Goal: Contribute content: Add original content to the website for others to see

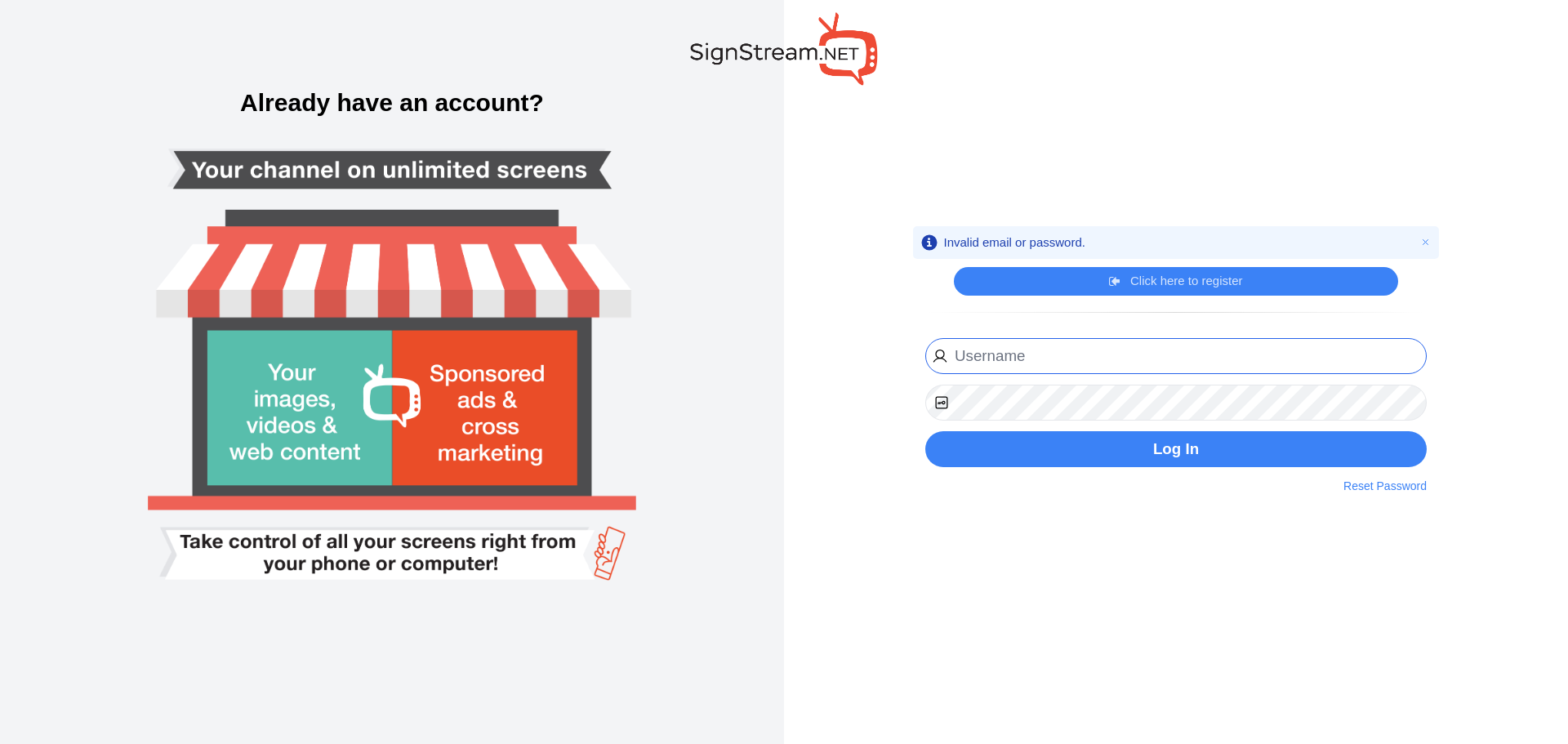
click at [1133, 352] on input "email" at bounding box center [1176, 356] width 502 height 37
click at [1106, 364] on input "email" at bounding box center [1176, 356] width 502 height 37
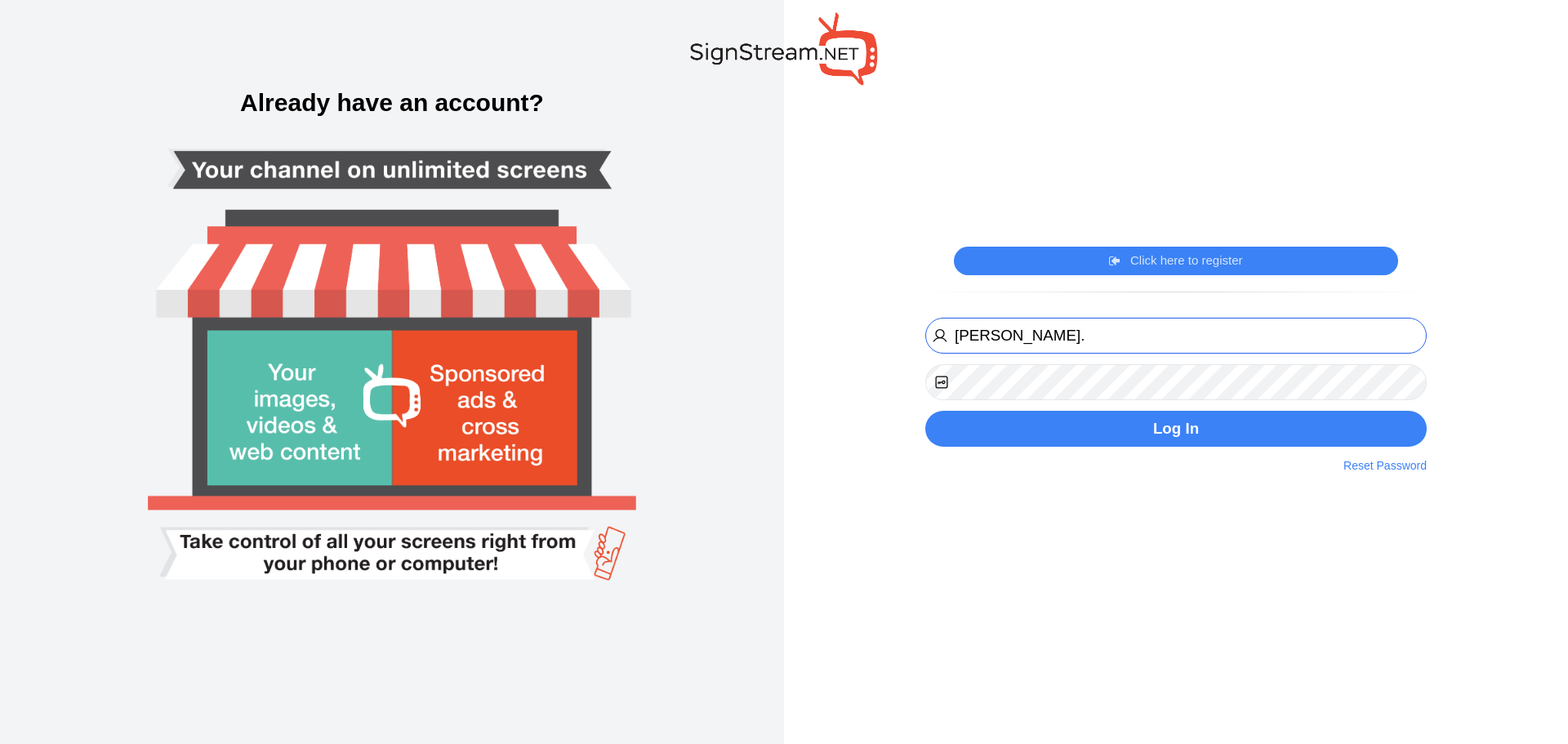
click at [1125, 334] on input "michael." at bounding box center [1176, 336] width 502 height 37
type input "michael.kuykendall@ectorcountyisd.org"
click at [925, 411] on button "Log In" at bounding box center [1176, 429] width 502 height 37
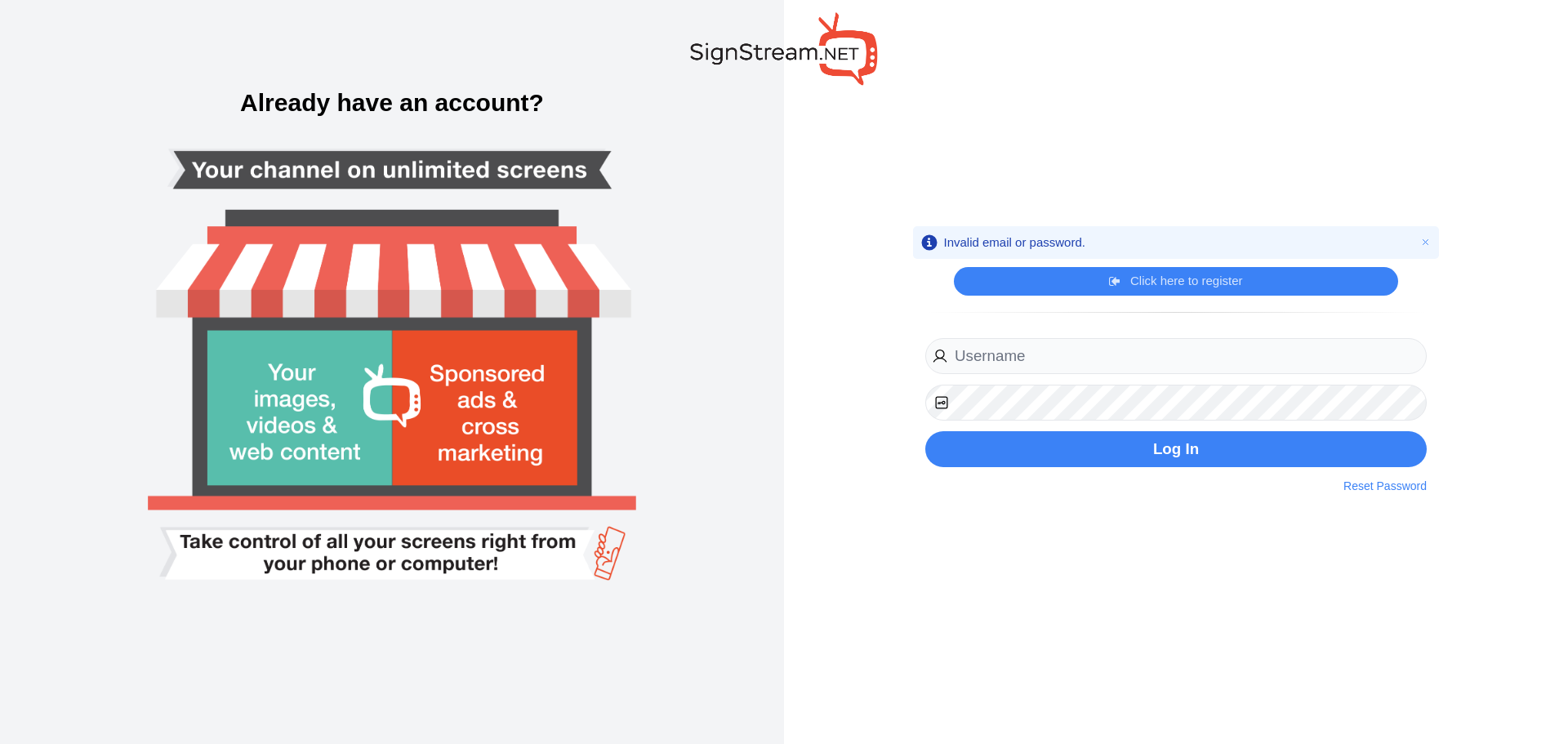
click at [1101, 354] on input "email" at bounding box center [1176, 356] width 502 height 37
drag, startPoint x: 0, startPoint y: 0, endPoint x: 1101, endPoint y: 354, distance: 1156.5
click at [1101, 354] on input "email" at bounding box center [1176, 356] width 502 height 37
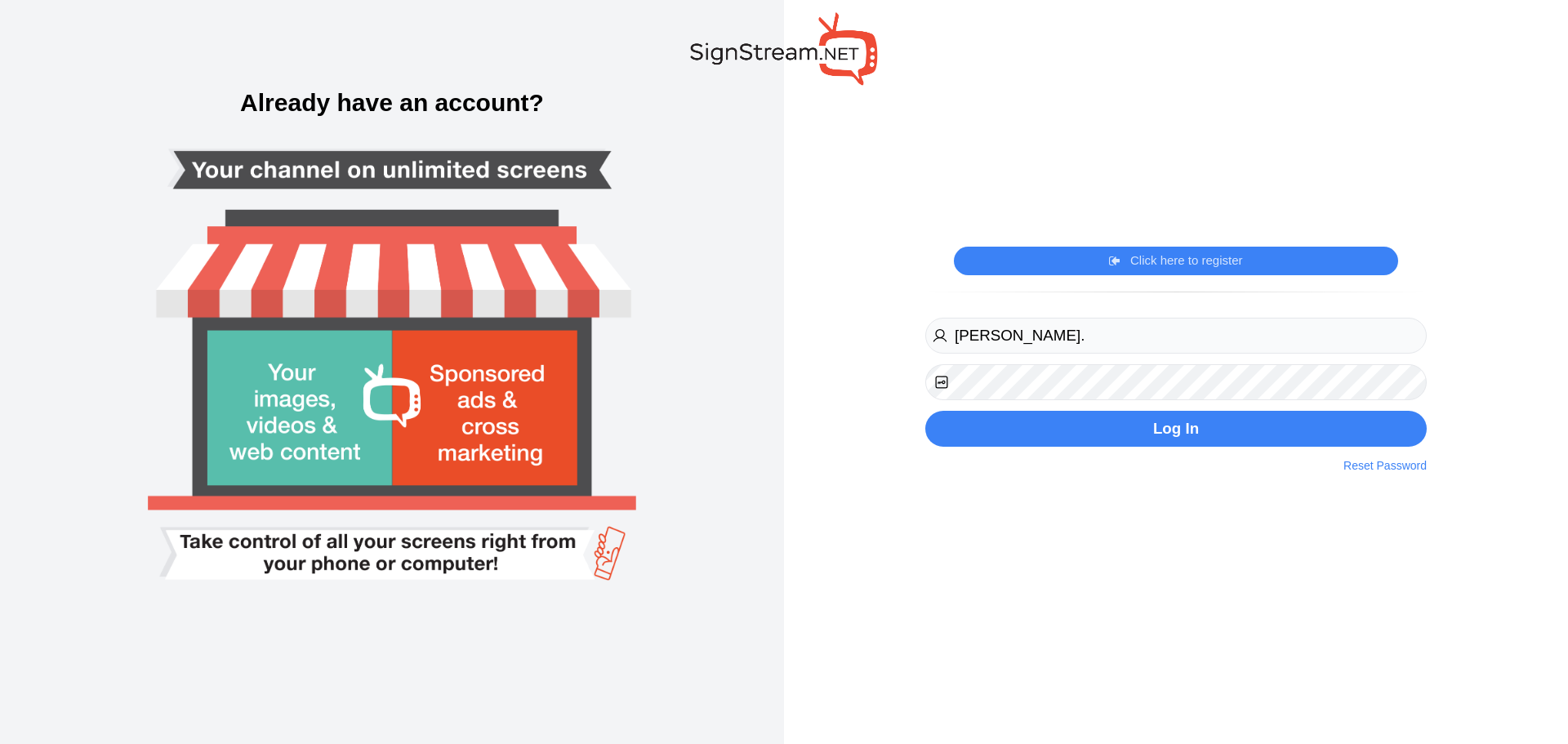
type input "[PERSON_NAME][EMAIL_ADDRESS][PERSON_NAME][DOMAIN_NAME]"
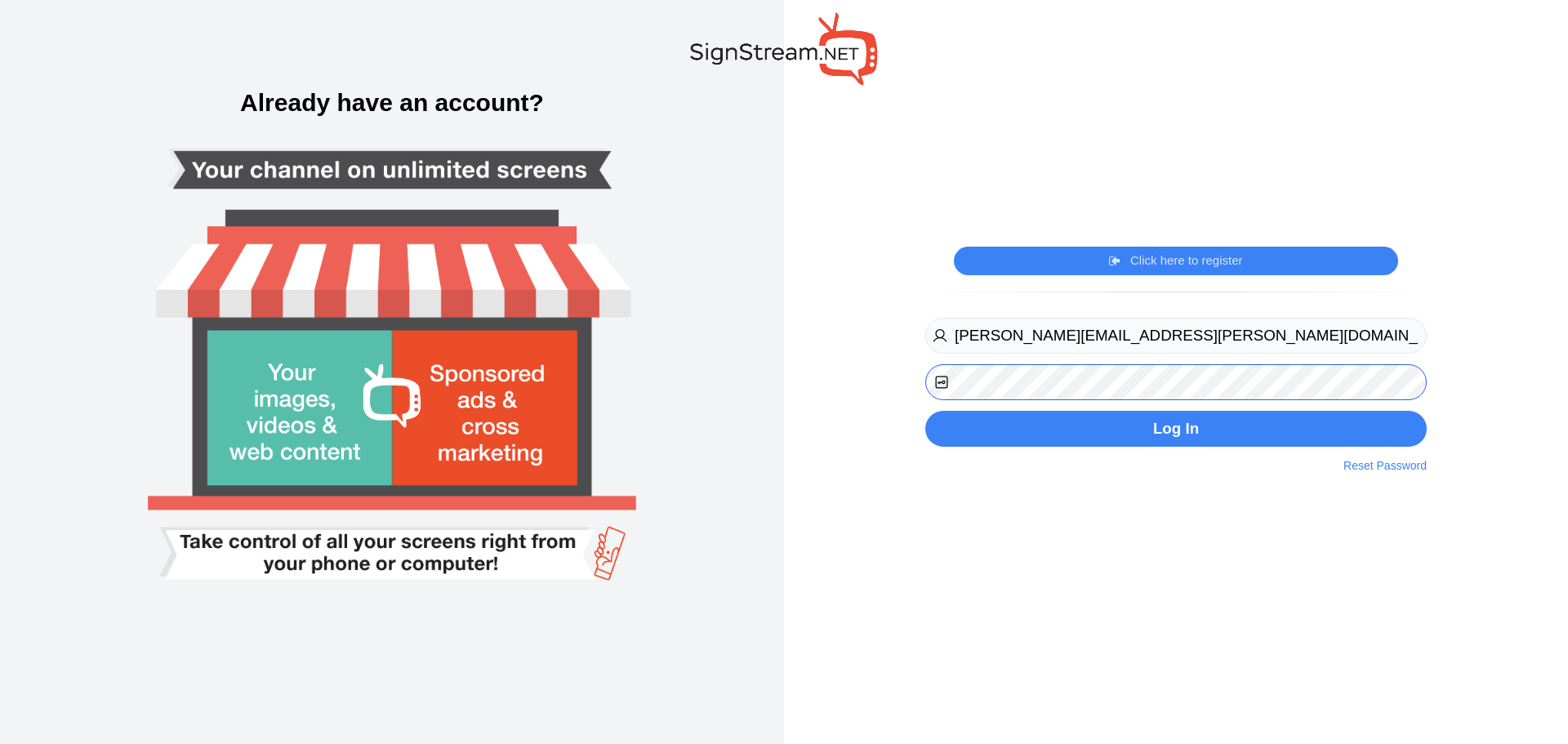
click at [925, 411] on button "Log In" at bounding box center [1176, 429] width 502 height 37
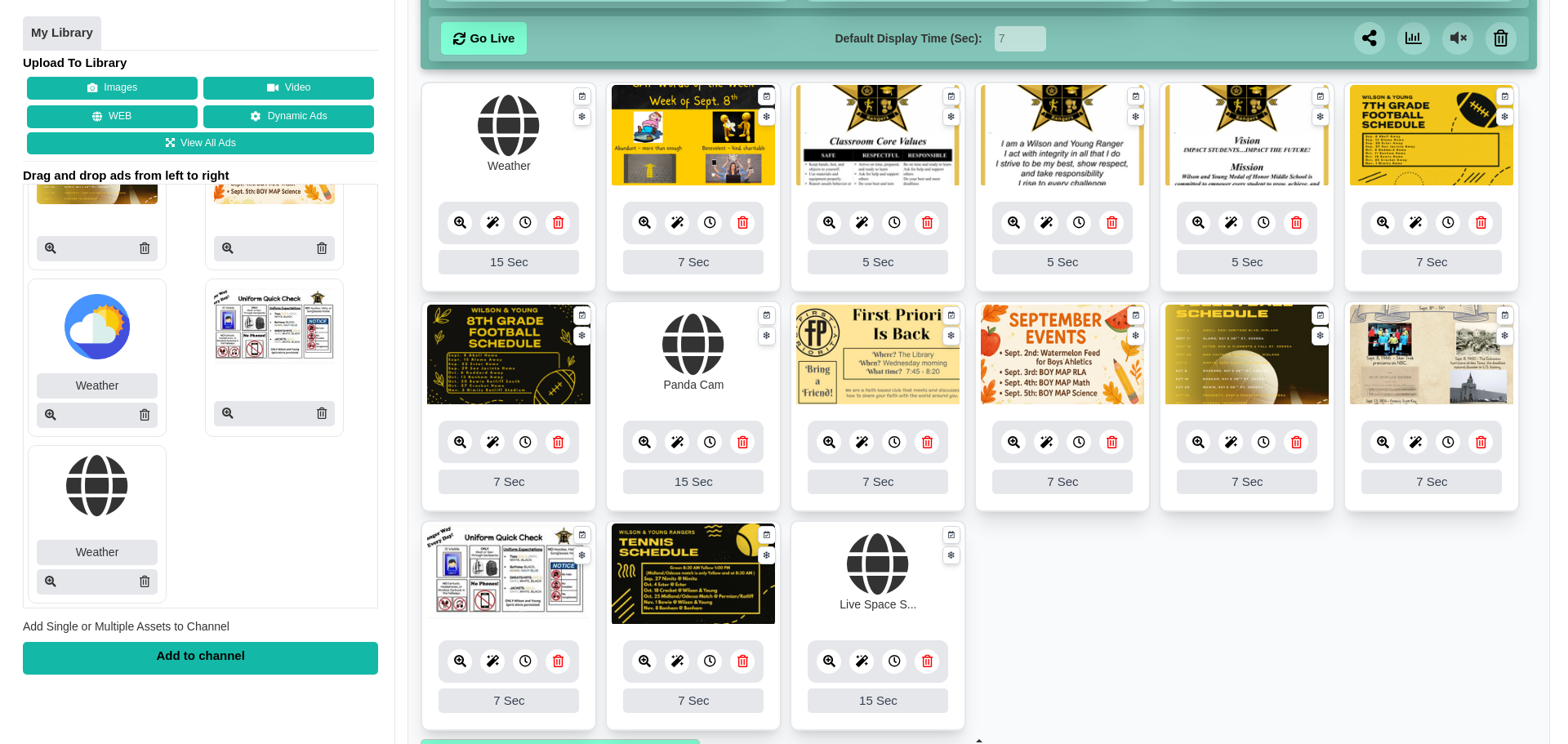
scroll to position [214, 0]
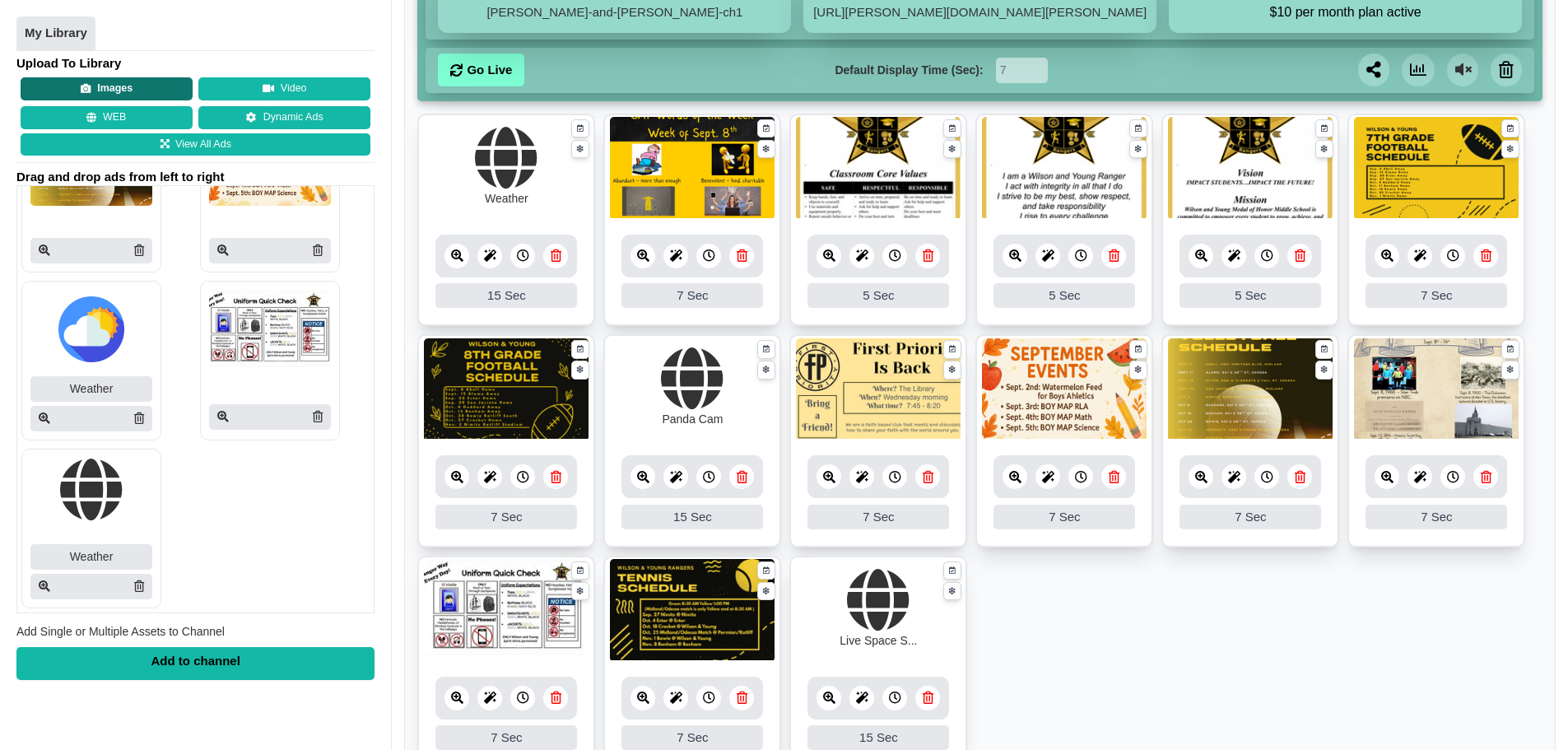
click at [90, 99] on button "Images" at bounding box center [107, 90] width 172 height 23
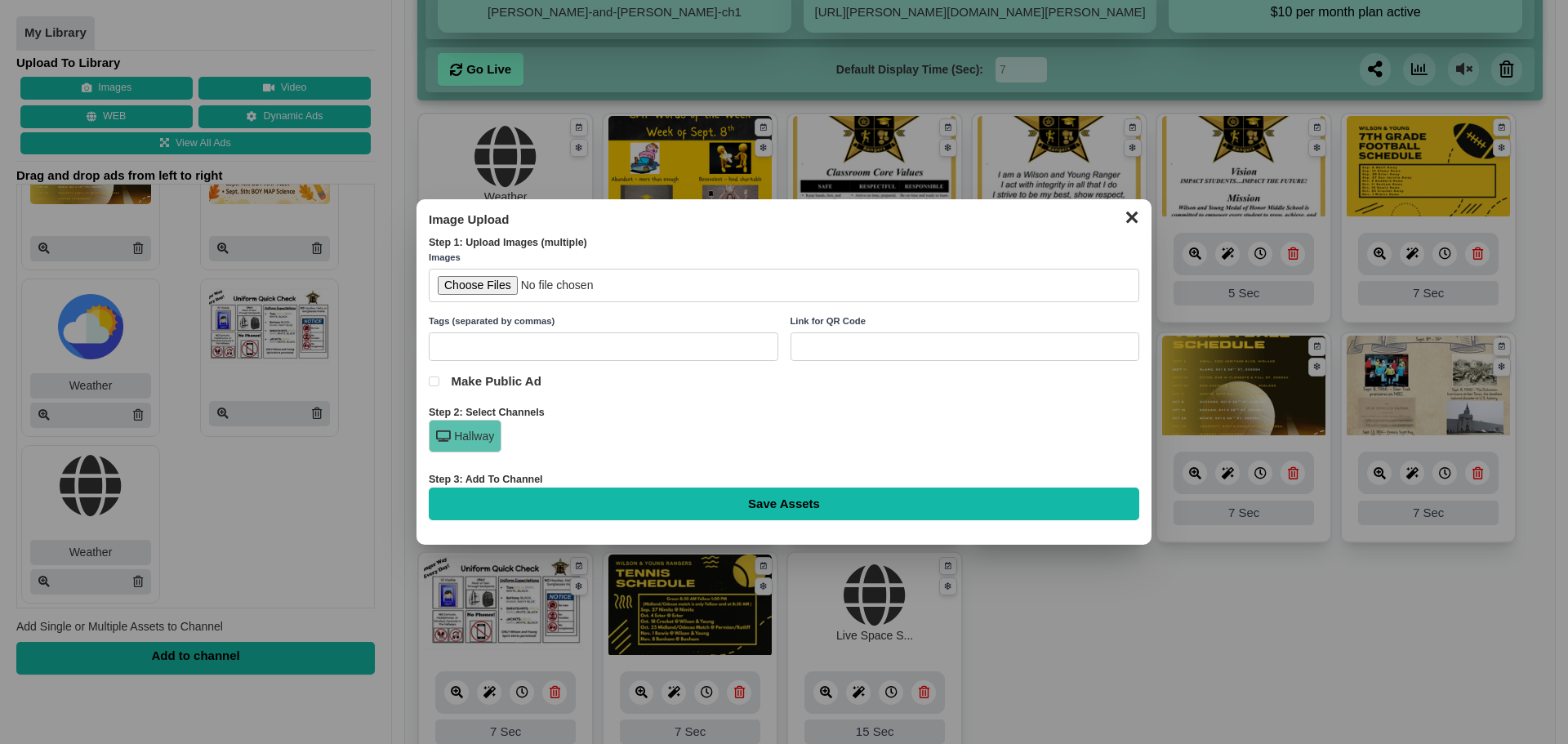
click at [465, 280] on input "file" at bounding box center [784, 284] width 711 height 33
click at [1131, 229] on div "✕ Image Upload Step 1: Upload Images (multiple) Images Tags (separated by comma…" at bounding box center [784, 372] width 735 height 345
click at [1131, 220] on button "✕" at bounding box center [1131, 215] width 32 height 25
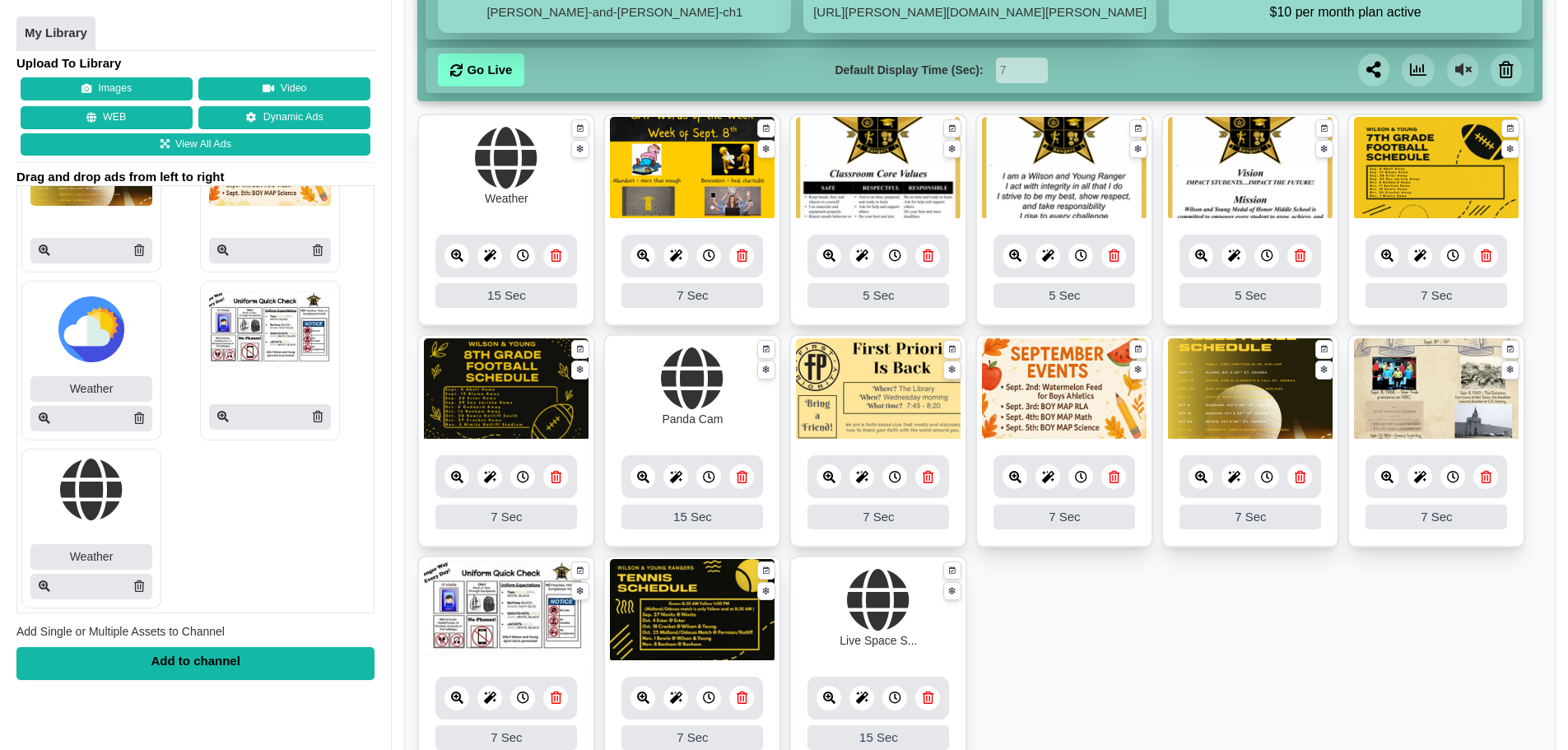
click at [1391, 474] on icon at bounding box center [1387, 477] width 12 height 12
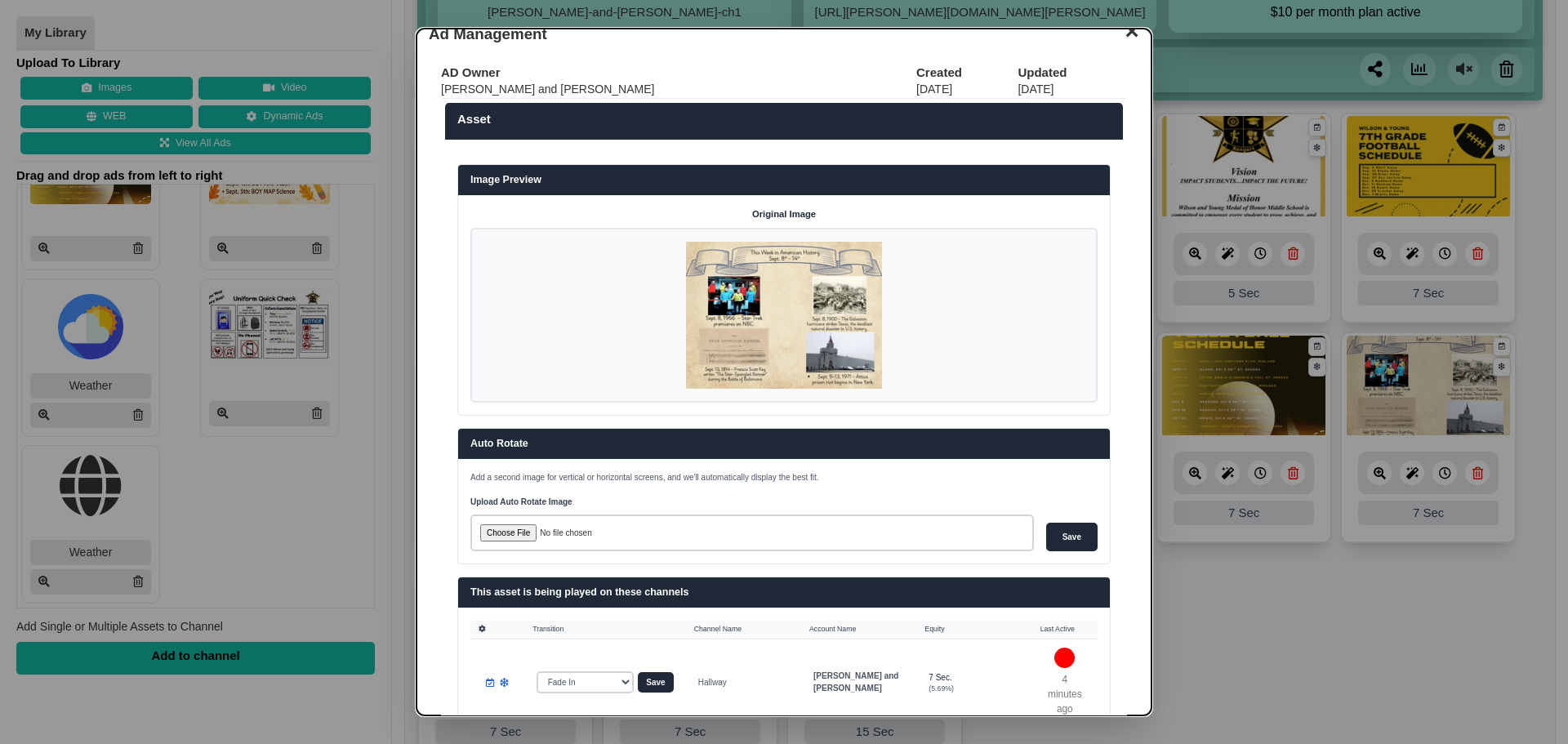
scroll to position [0, 0]
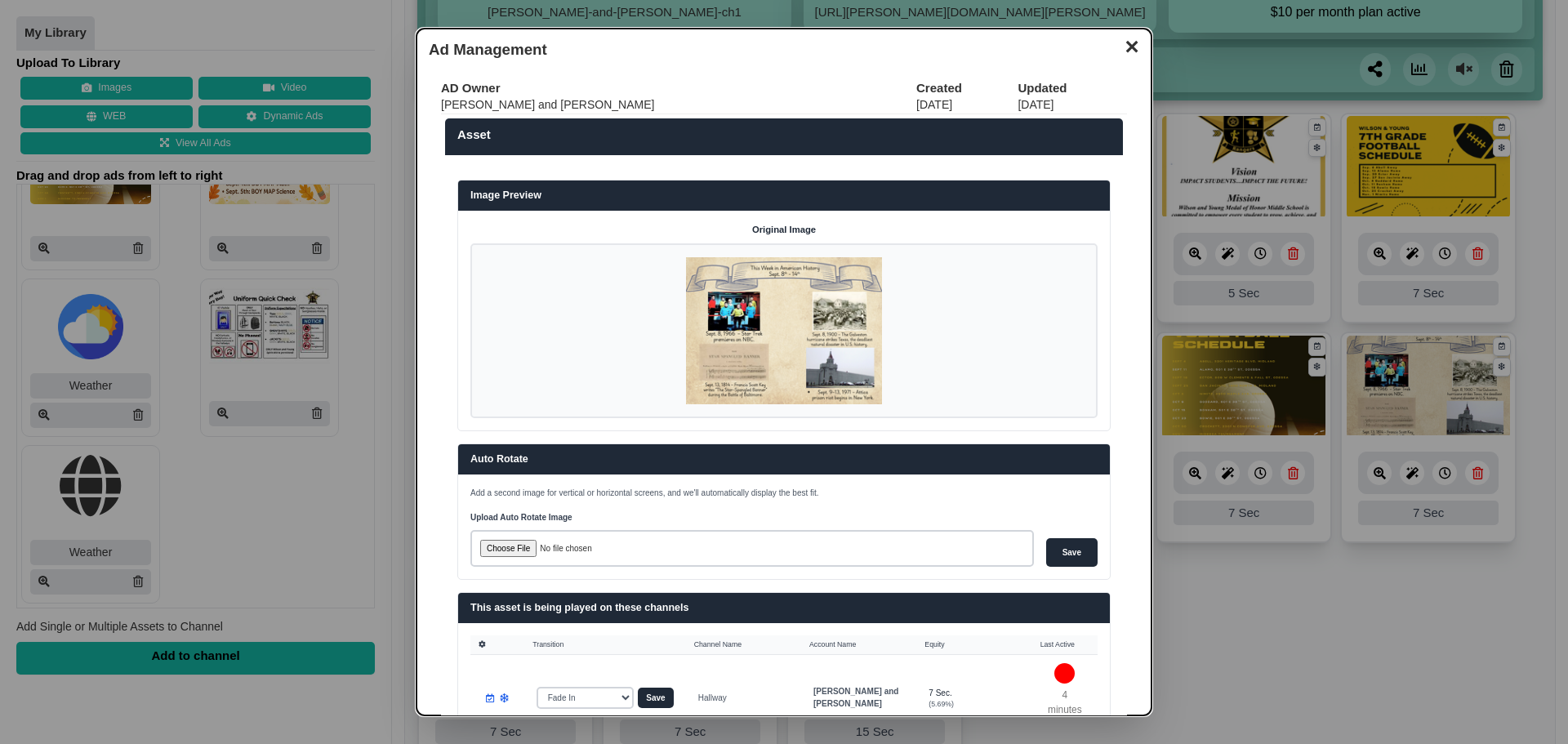
click at [1116, 40] on button "✕" at bounding box center [1131, 44] width 32 height 25
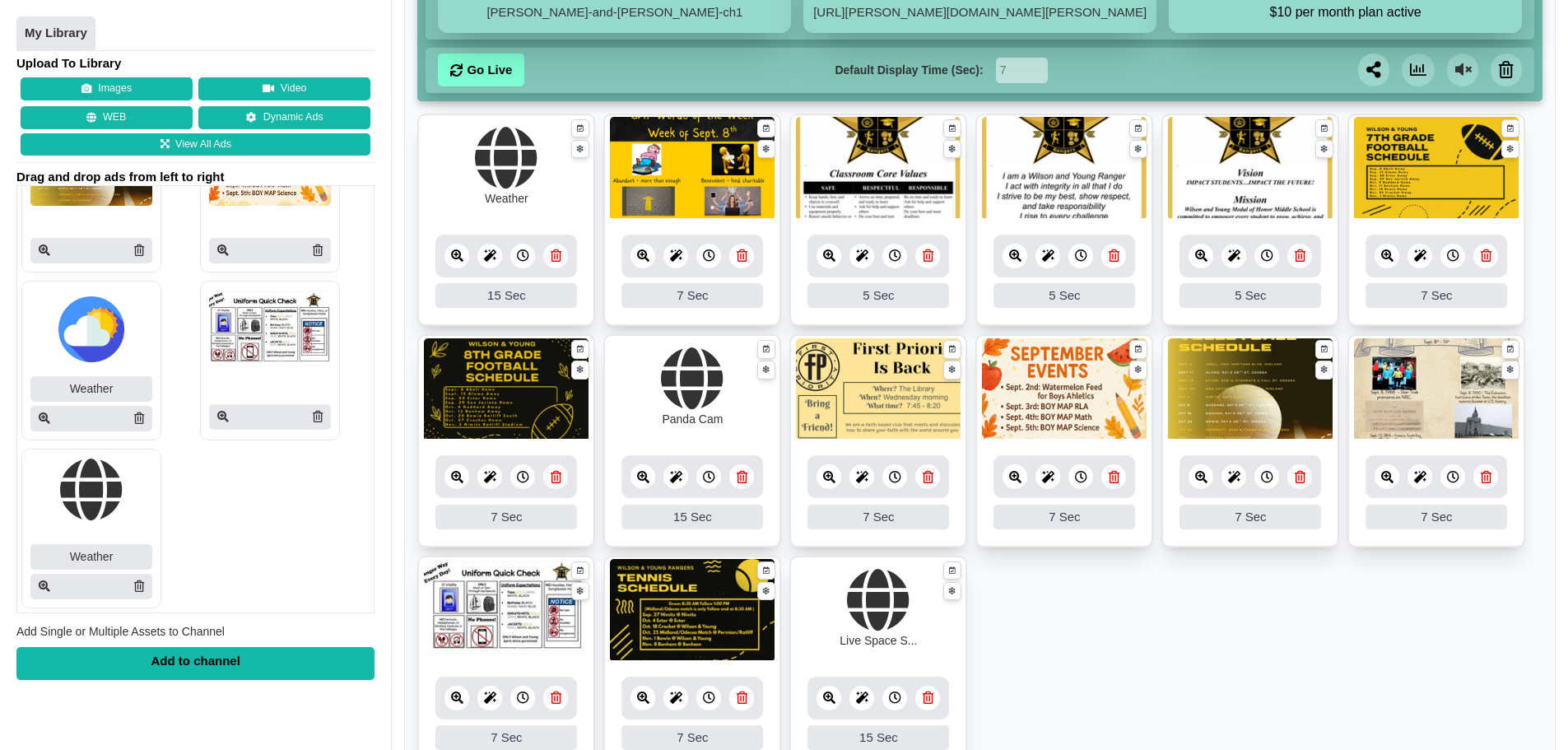
click at [155, 667] on div "Add to channel" at bounding box center [195, 663] width 358 height 33
click at [121, 88] on button "Images" at bounding box center [107, 90] width 172 height 23
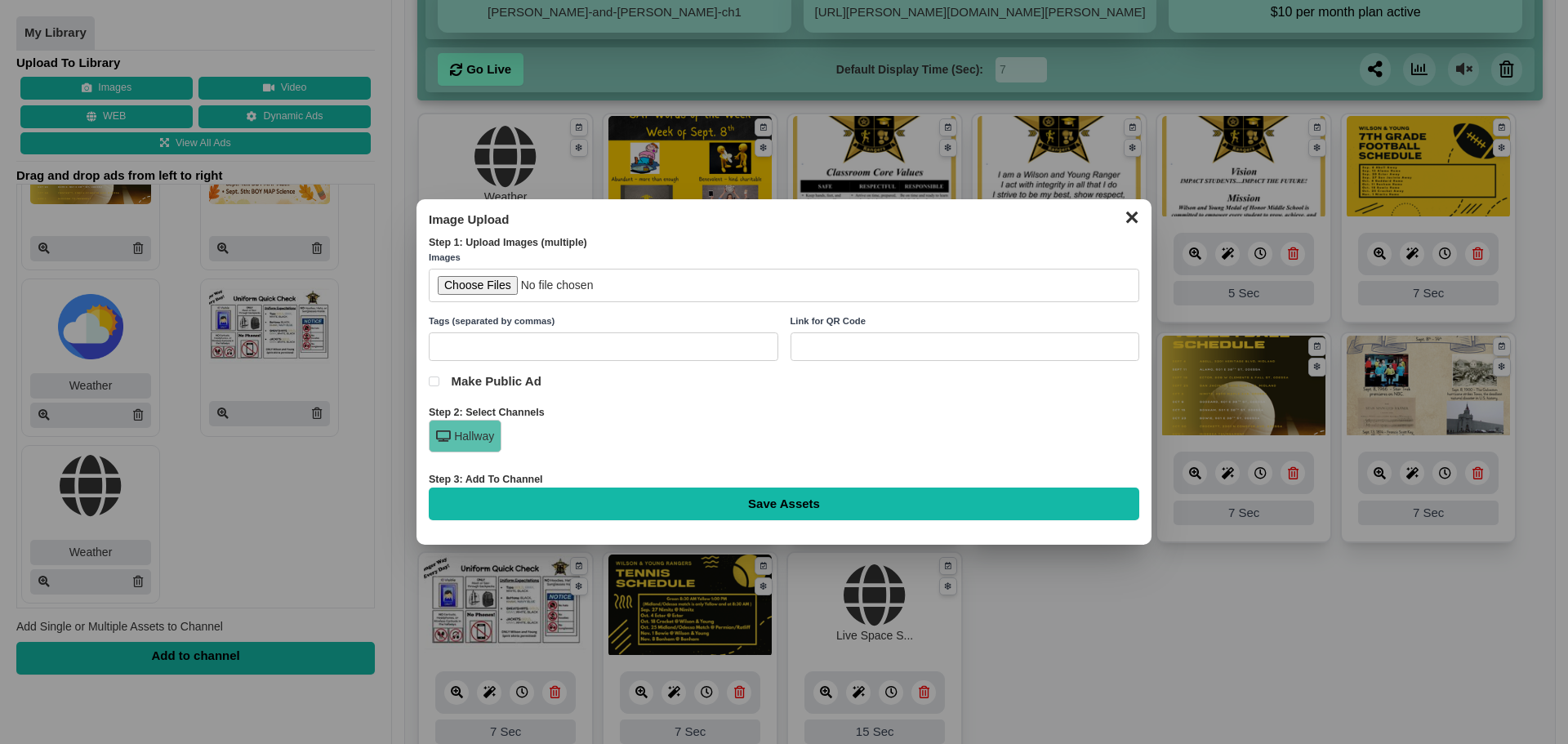
click at [509, 286] on input "file" at bounding box center [784, 284] width 711 height 33
type input "C:\fakepath\SAT Words of the Week.png"
click at [313, 75] on dialog "✕ Image Upload Step 1: Upload Images (multiple) Images Tags (separated by comma…" at bounding box center [784, 372] width 1568 height 744
click at [627, 356] on input "text" at bounding box center [603, 346] width 349 height 28
type input "W"
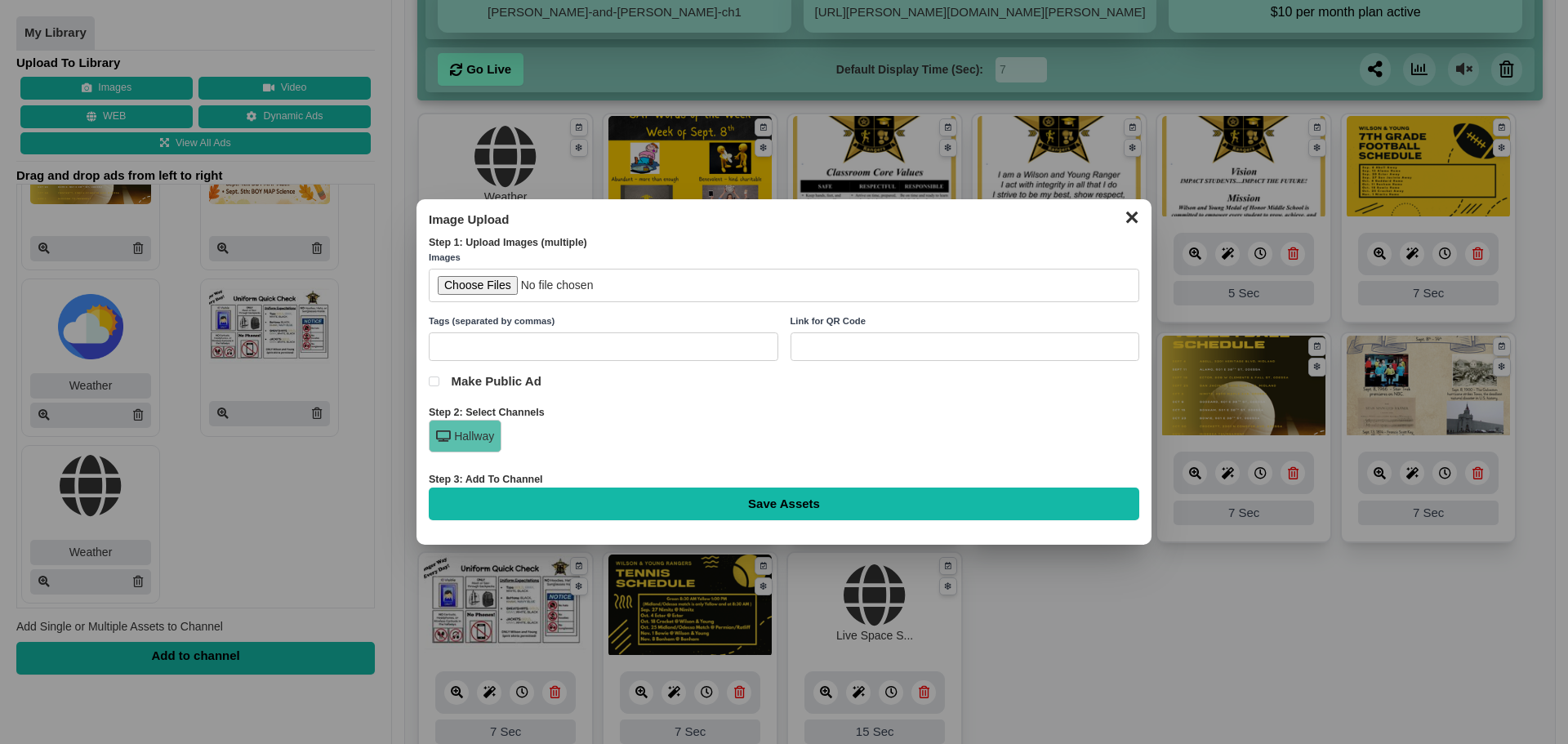
click at [467, 280] on input "file" at bounding box center [784, 284] width 711 height 33
click at [488, 303] on div "Images Tags (separated by commas) Link for QR Code Make Public Ad" at bounding box center [784, 328] width 711 height 155
click at [479, 286] on input "file" at bounding box center [784, 284] width 711 height 33
type input "C:\fakepath\This Week in American History .png"
click at [684, 485] on div "Step 3: Add To Channel" at bounding box center [784, 479] width 711 height 15
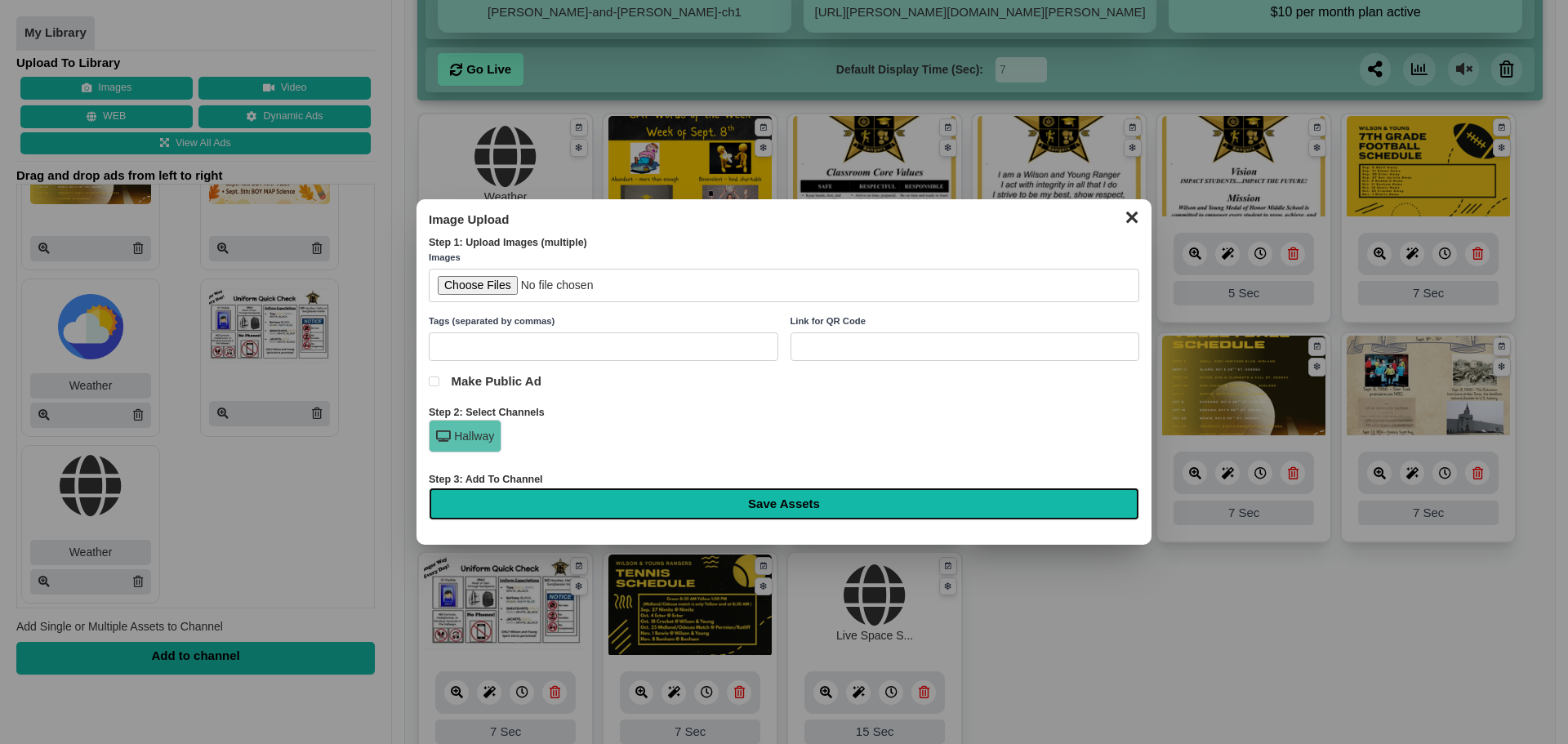
click at [694, 497] on input "Save Assets" at bounding box center [784, 504] width 711 height 32
type input "Saving..."
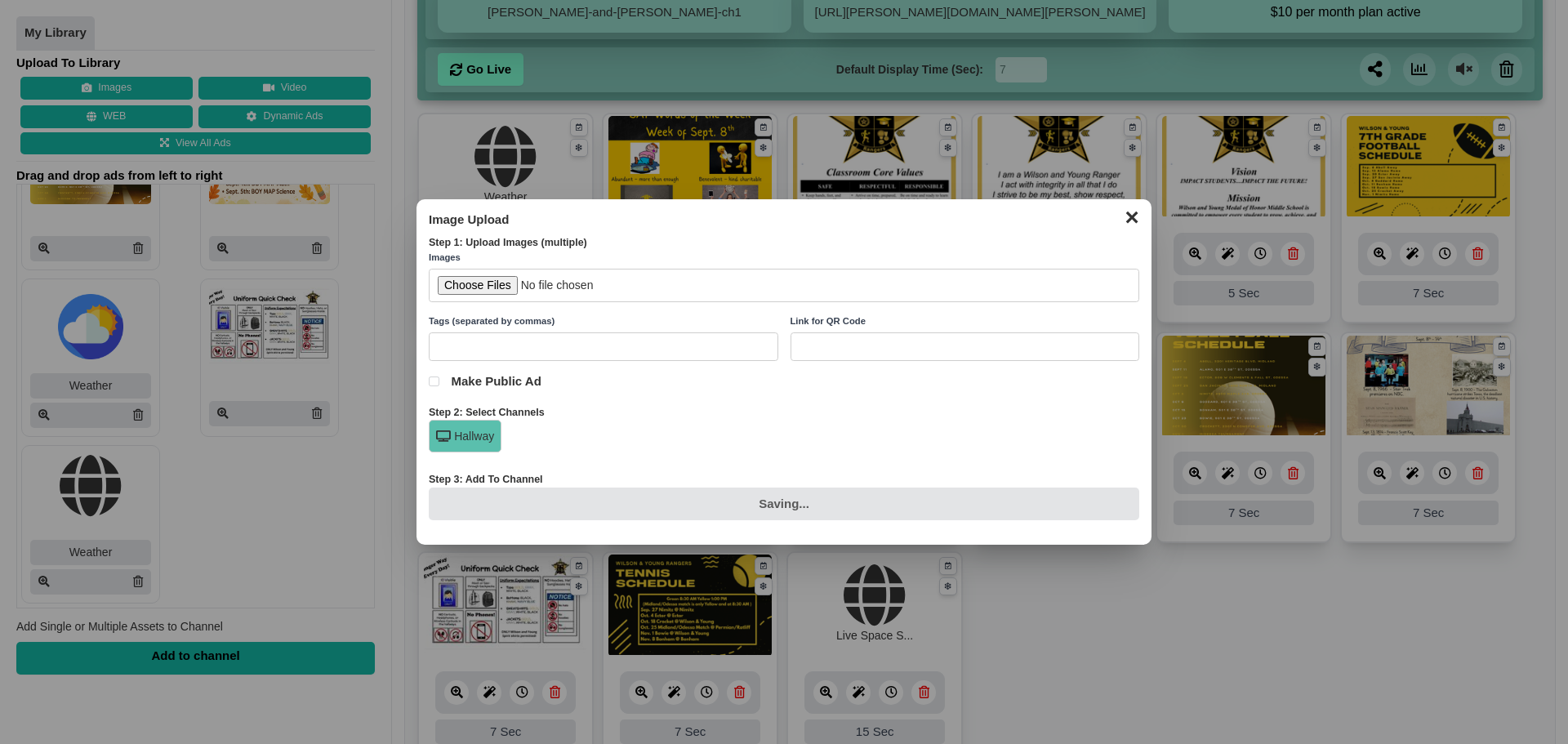
drag, startPoint x: 636, startPoint y: 236, endPoint x: 1064, endPoint y: 540, distance: 525.0
click at [576, 234] on div "Image Upload Step 1: Upload Images (multiple) Images Tags (separated by commas)…" at bounding box center [784, 366] width 711 height 308
click at [933, 452] on div "Hallway" at bounding box center [784, 440] width 711 height 41
click at [736, 509] on div "Saving..." at bounding box center [784, 504] width 711 height 32
click at [735, 508] on div "Saving..." at bounding box center [784, 504] width 711 height 32
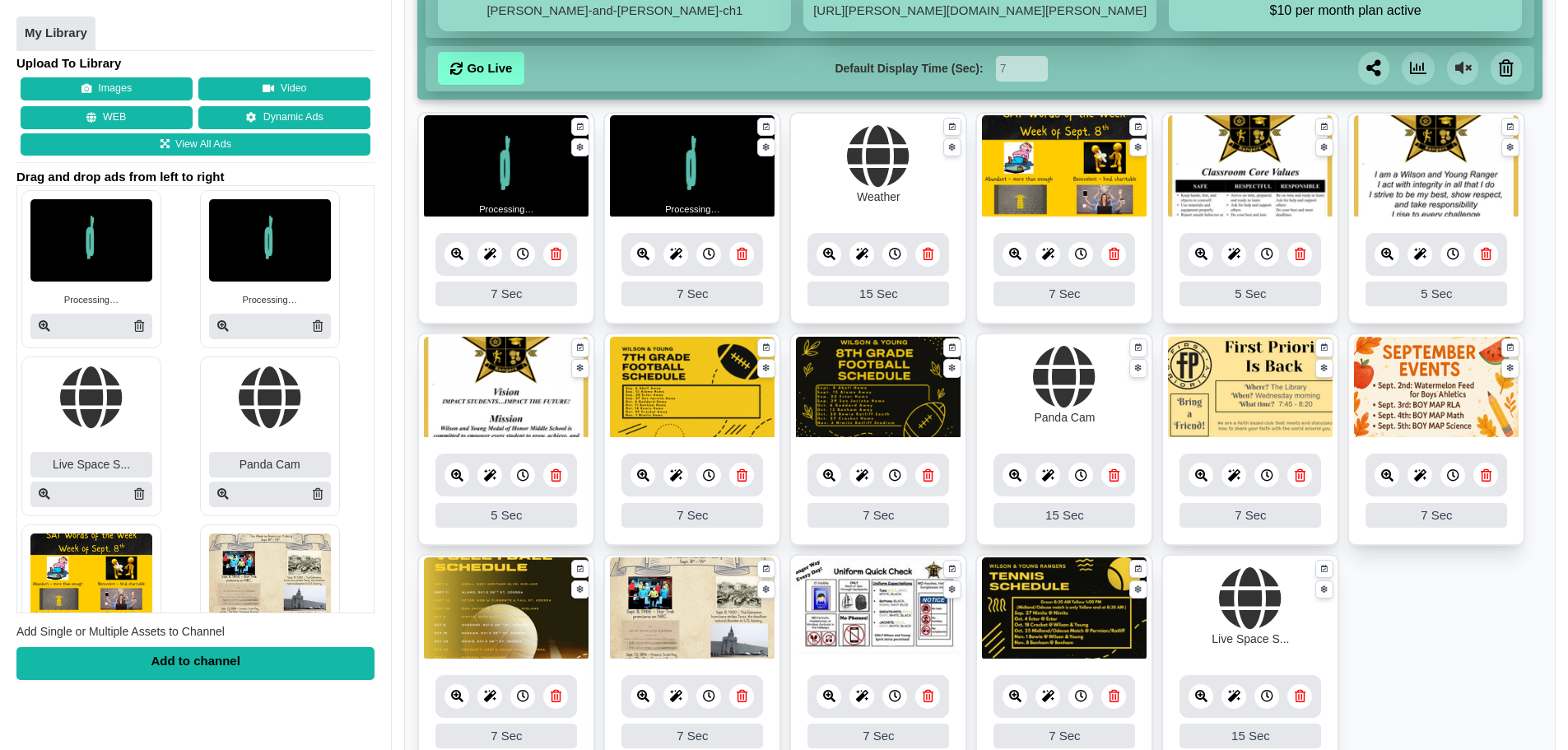
scroll to position [247, 0]
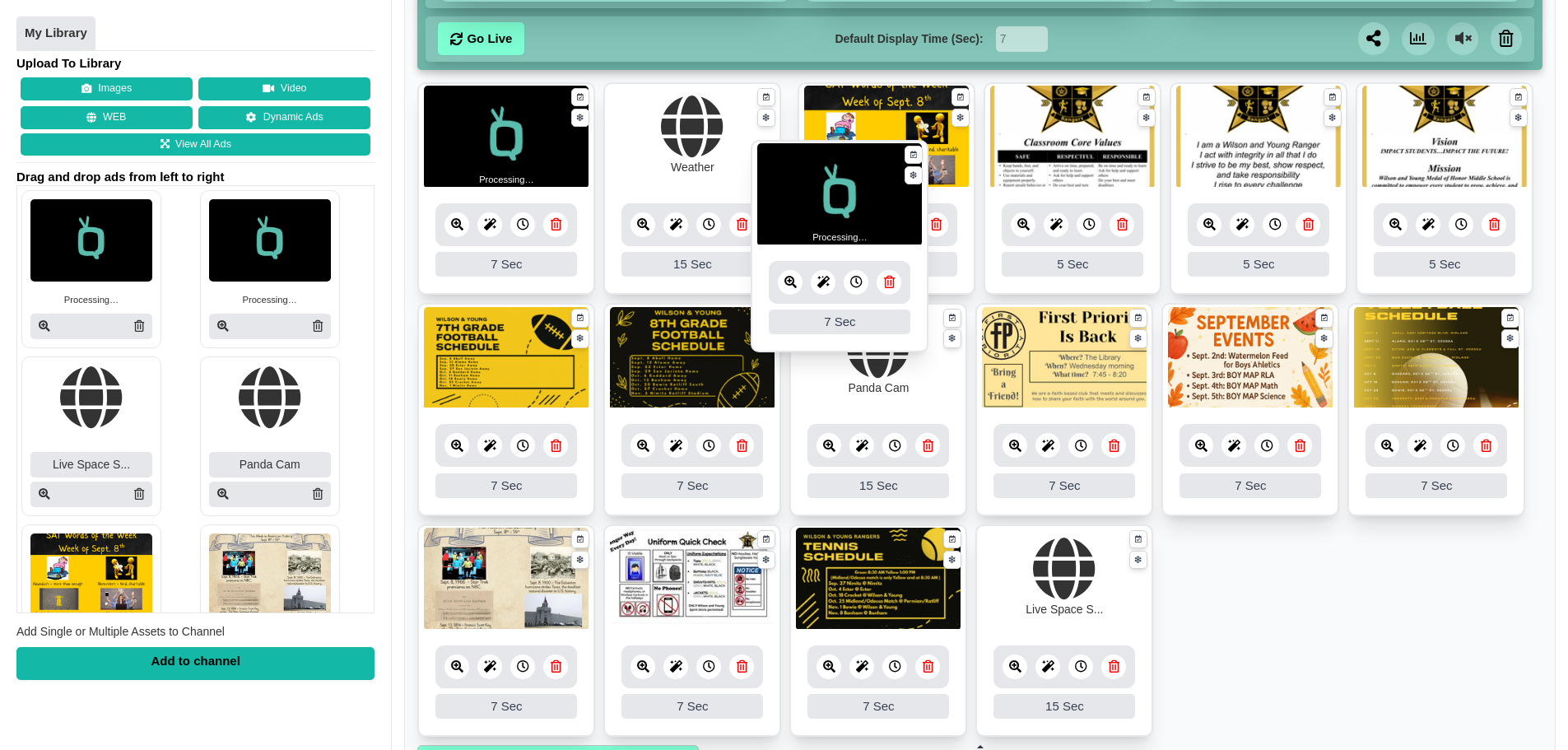
drag, startPoint x: 697, startPoint y: 121, endPoint x: 844, endPoint y: 178, distance: 157.7
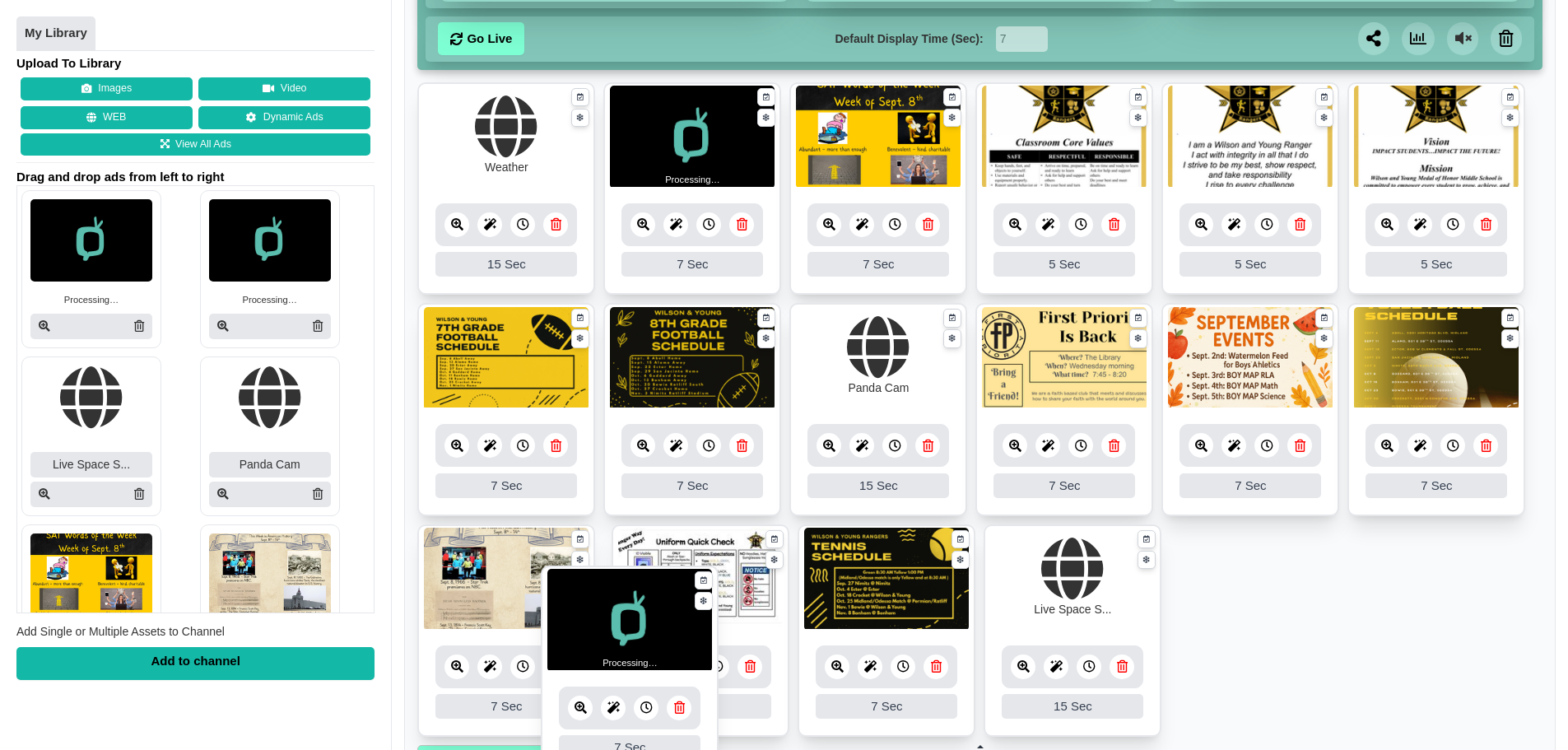
drag, startPoint x: 543, startPoint y: 169, endPoint x: 635, endPoint y: 617, distance: 457.3
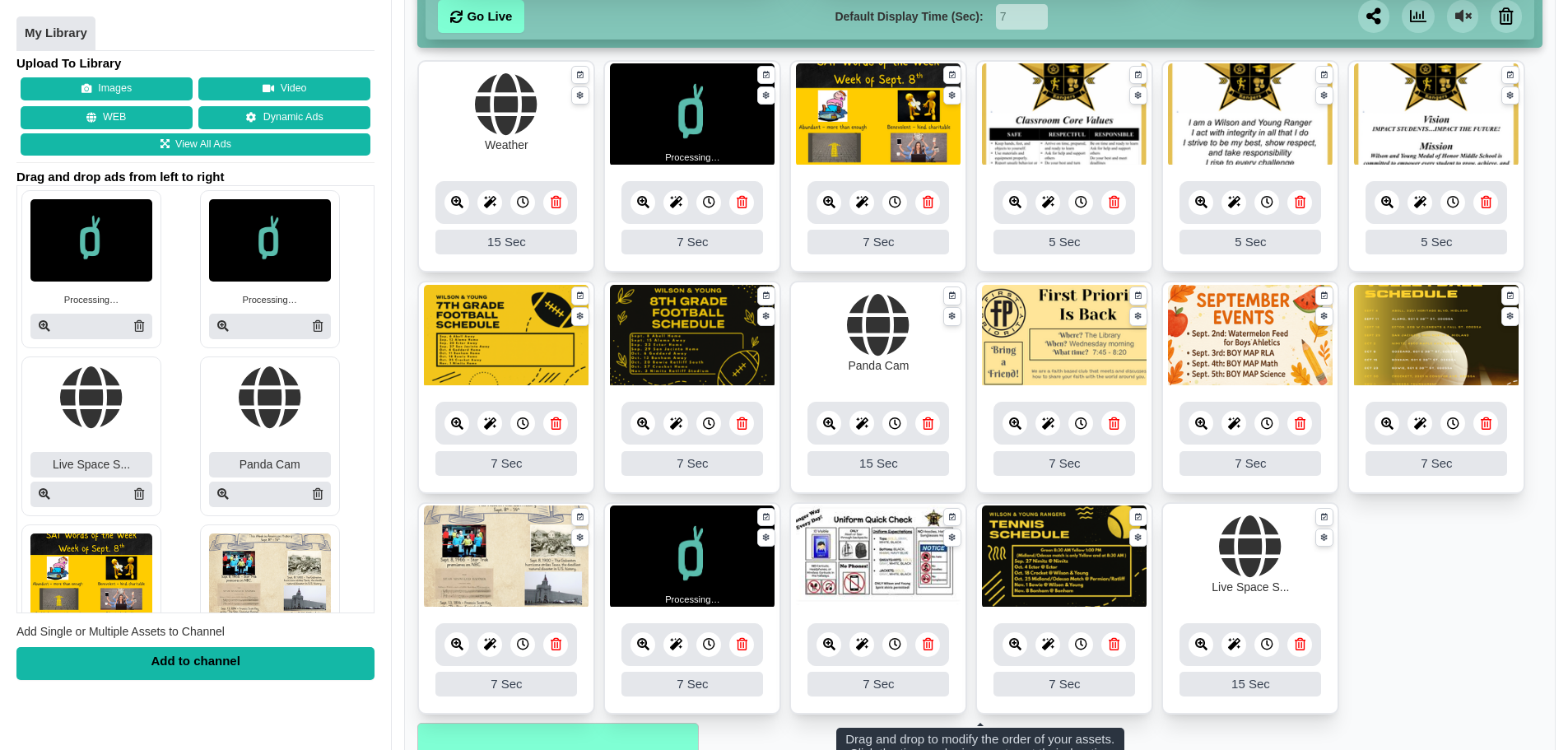
scroll to position [215, 0]
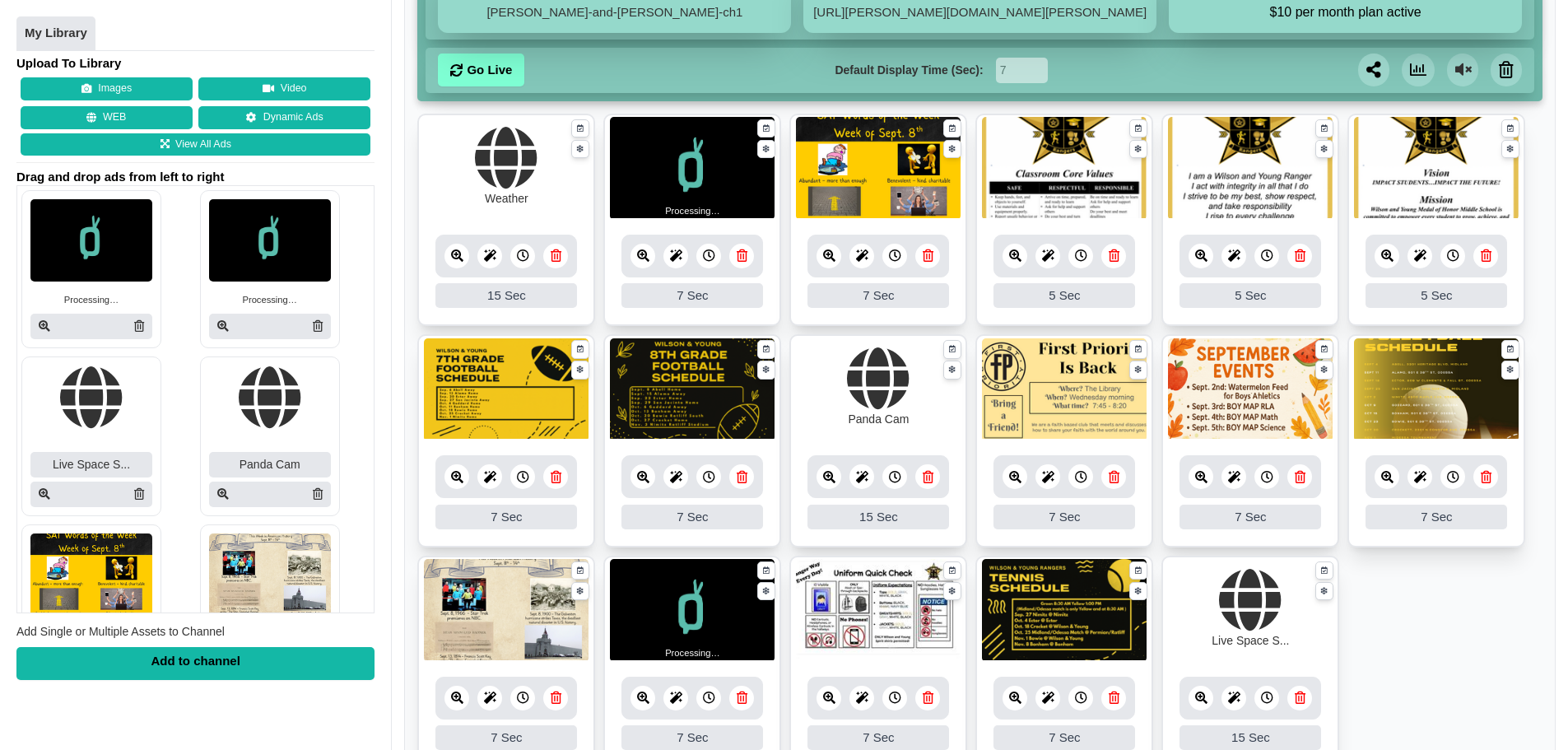
click at [933, 255] on icon at bounding box center [928, 256] width 10 height 12
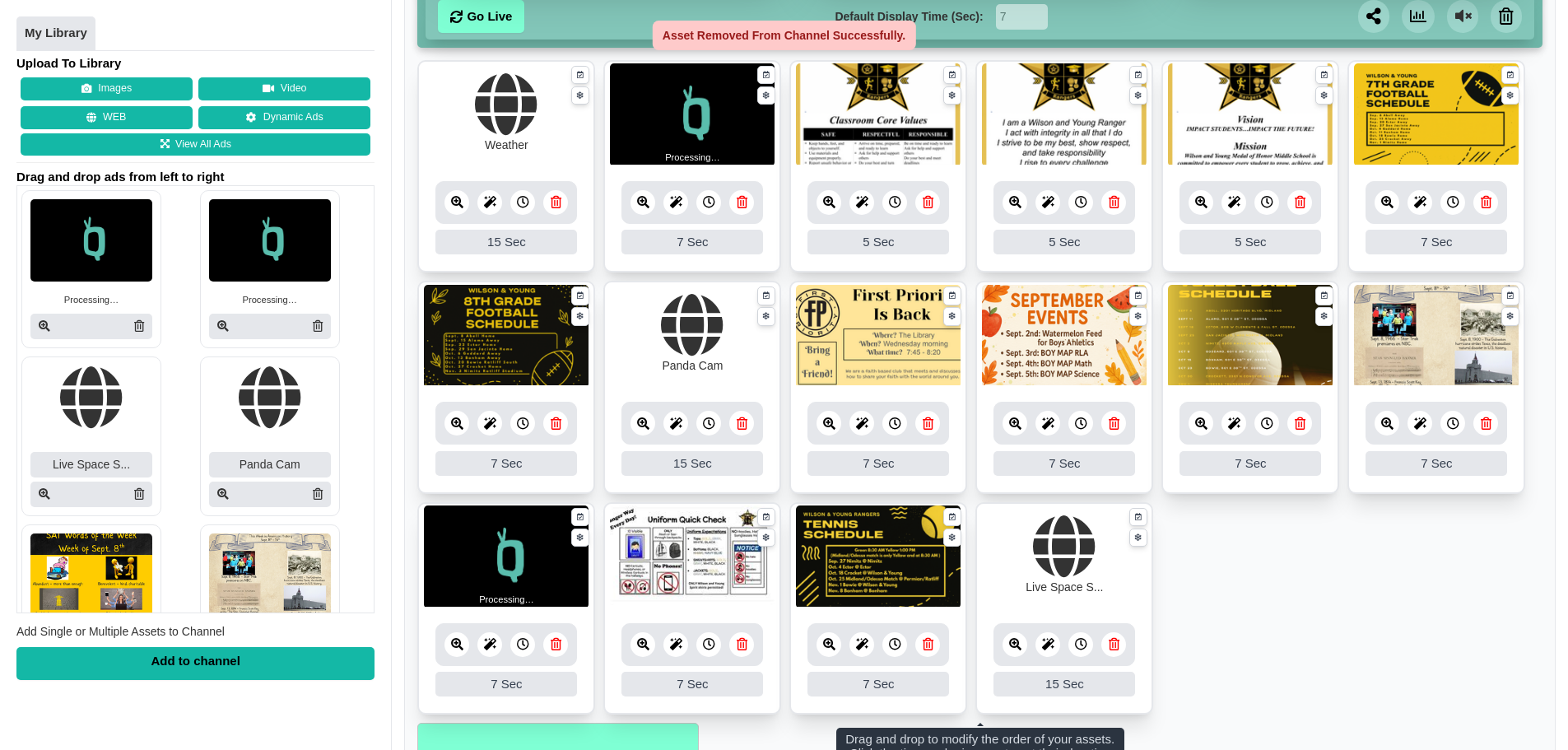
scroll to position [298, 0]
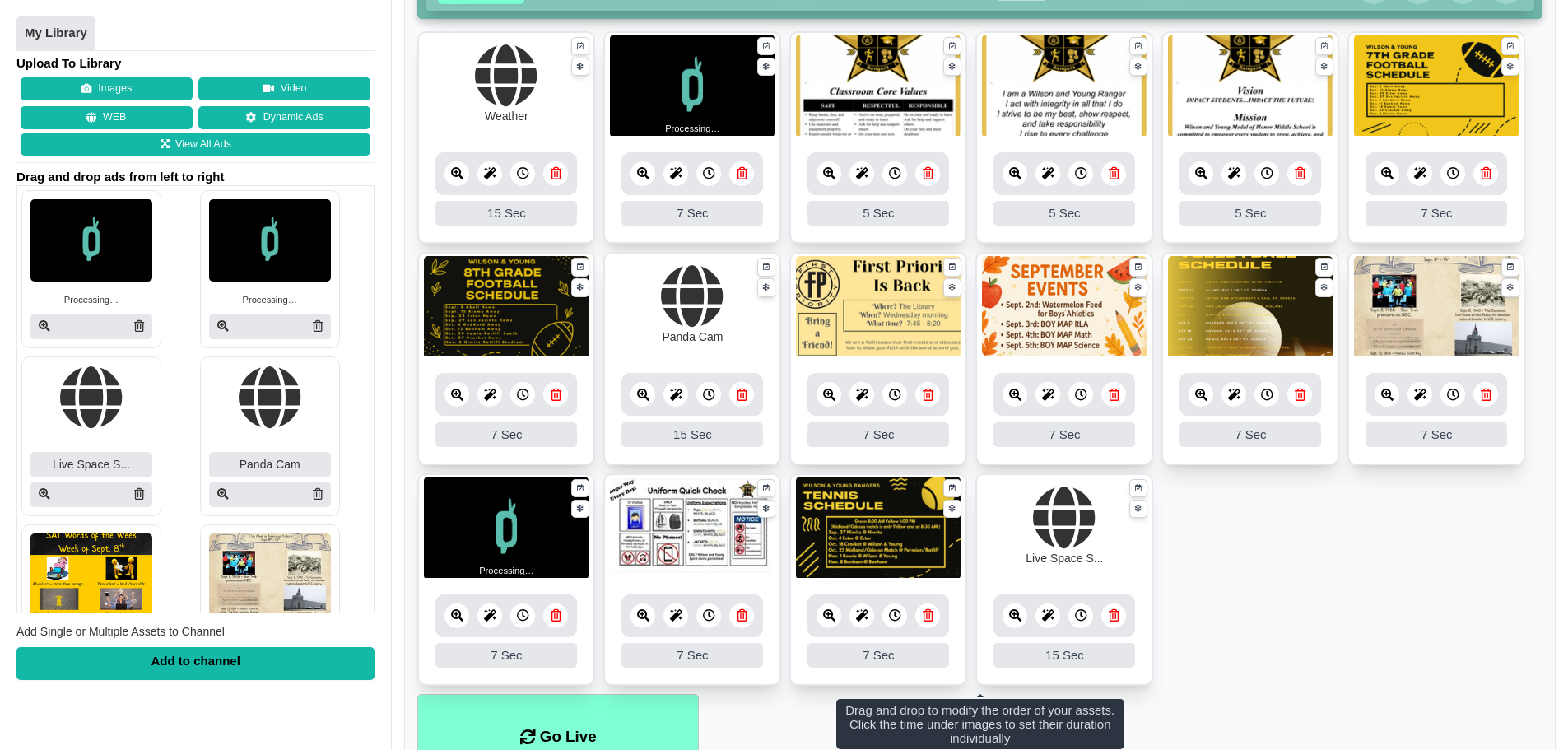
click at [1486, 393] on icon at bounding box center [1486, 394] width 10 height 12
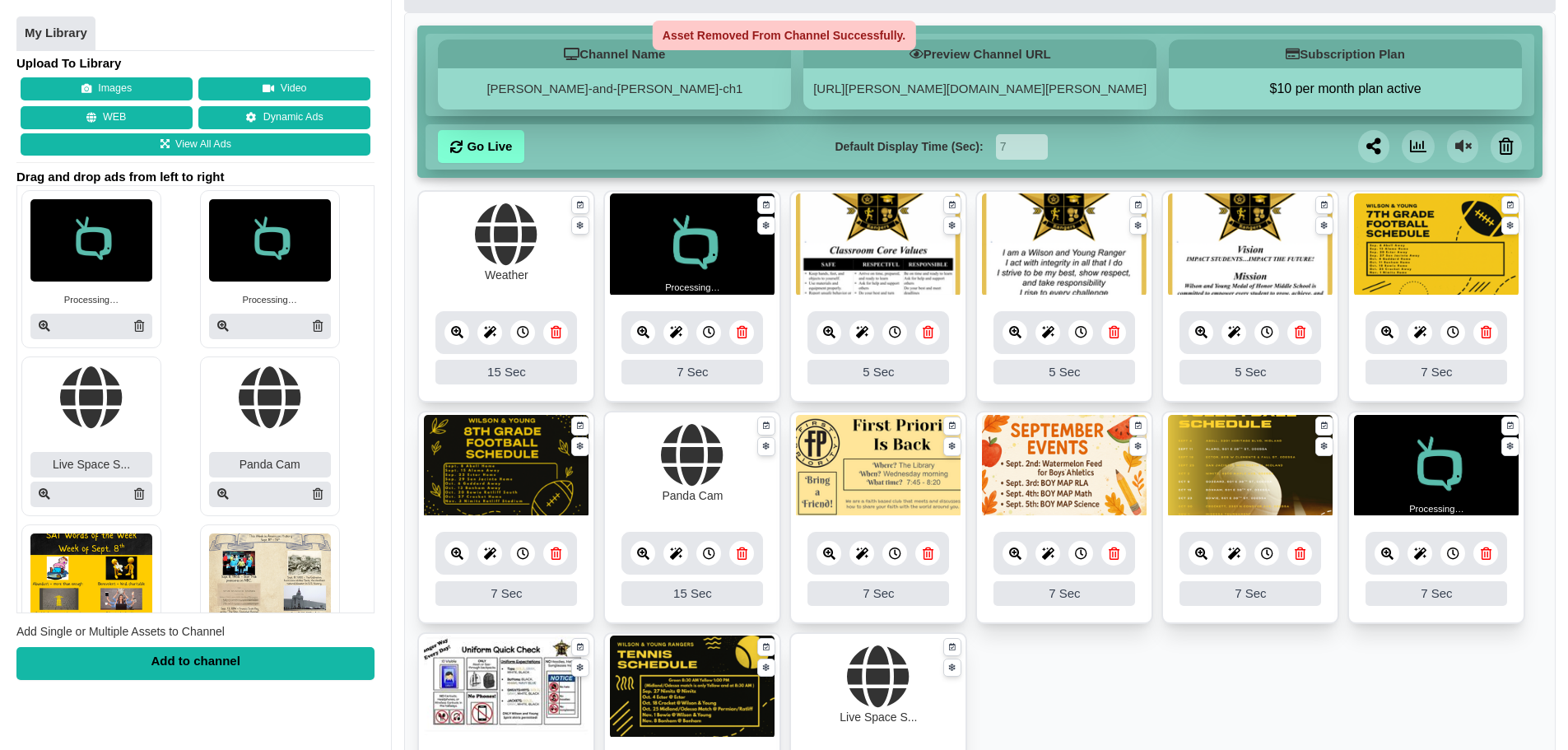
scroll to position [133, 0]
